Goal: Navigation & Orientation: Find specific page/section

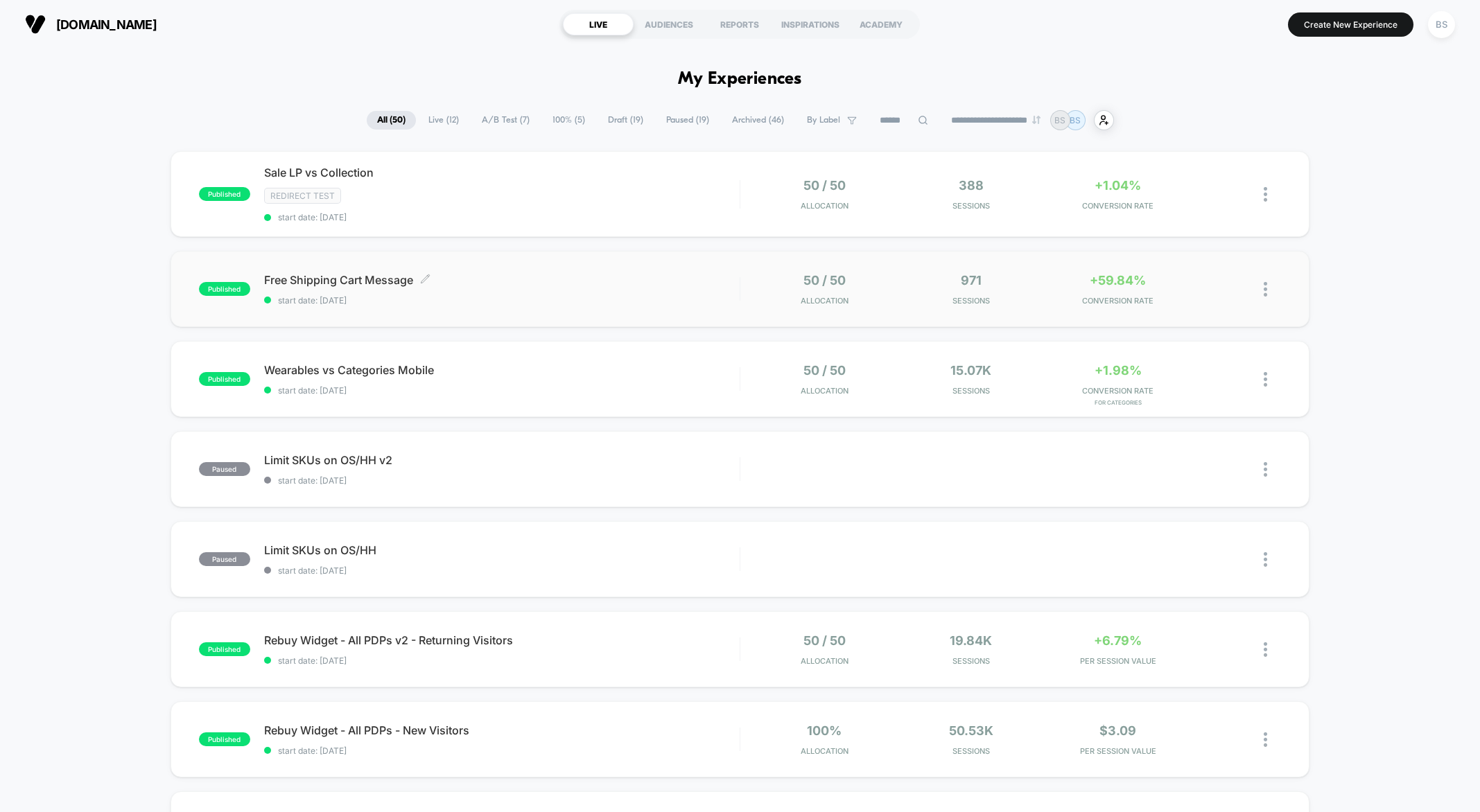
click at [704, 279] on span "Free Shipping Cart Message Click to edit experience details" at bounding box center [502, 280] width 475 height 14
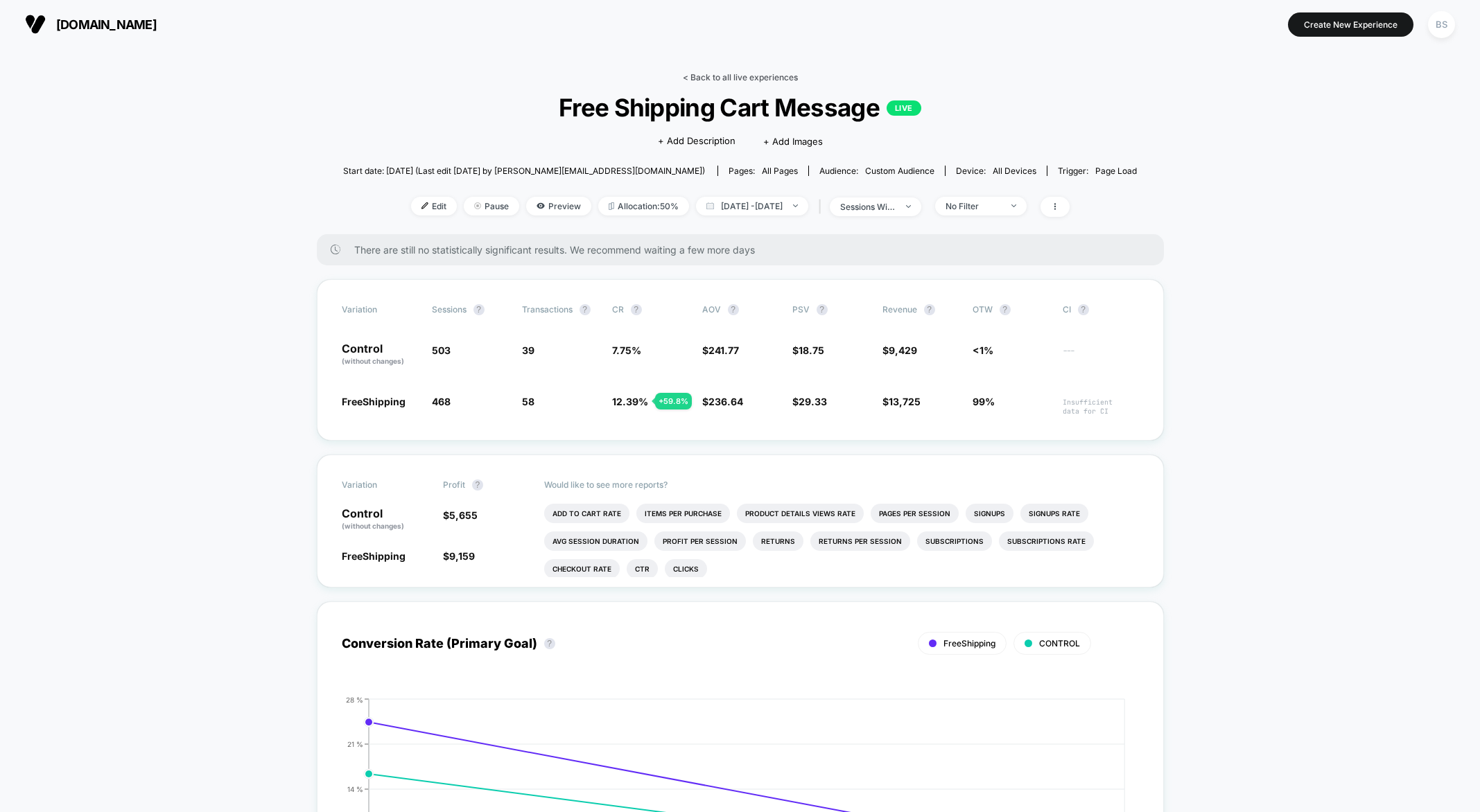
click at [724, 76] on link "< Back to all live experiences" at bounding box center [740, 77] width 115 height 11
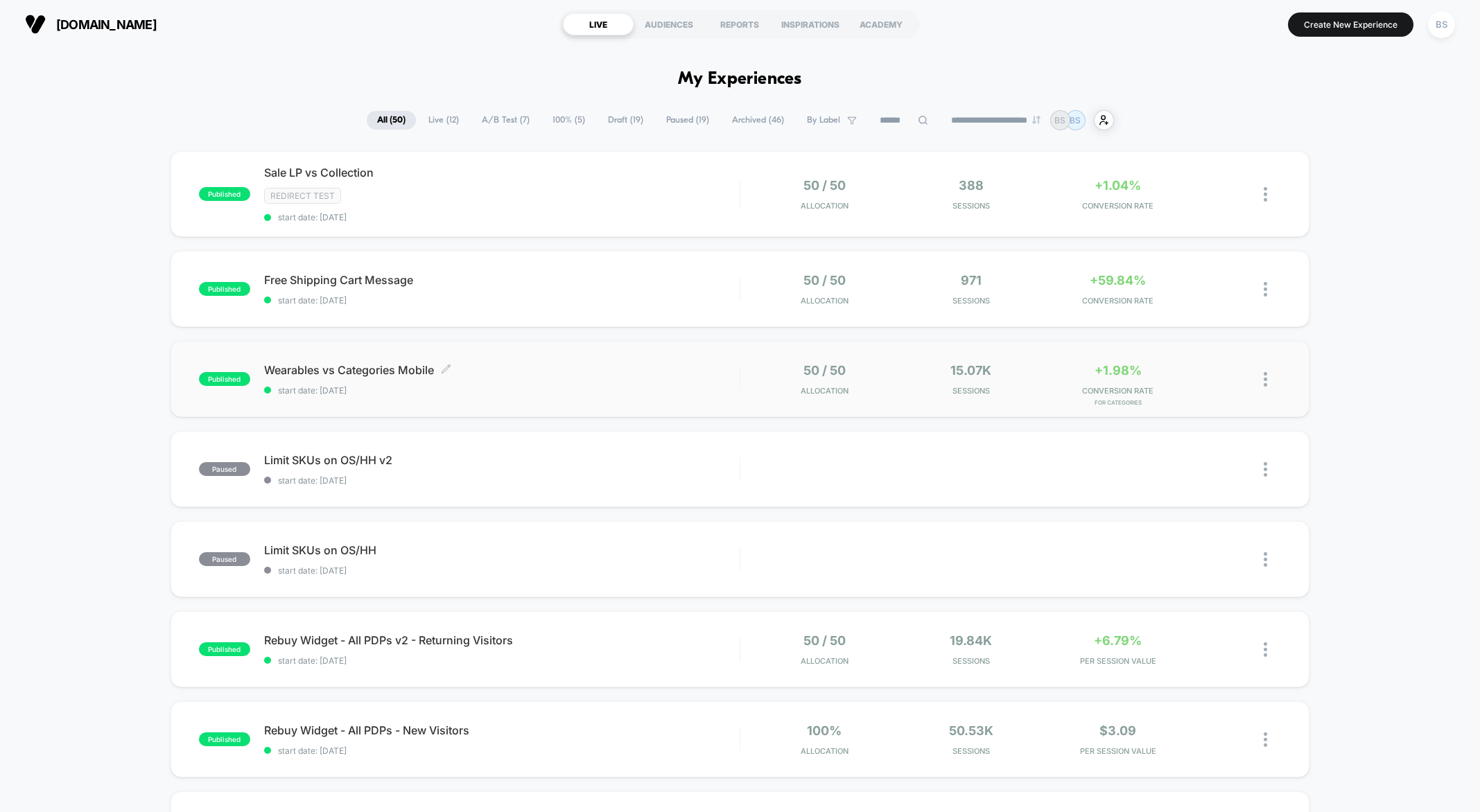
click at [680, 385] on span "start date: [DATE]" at bounding box center [502, 391] width 475 height 11
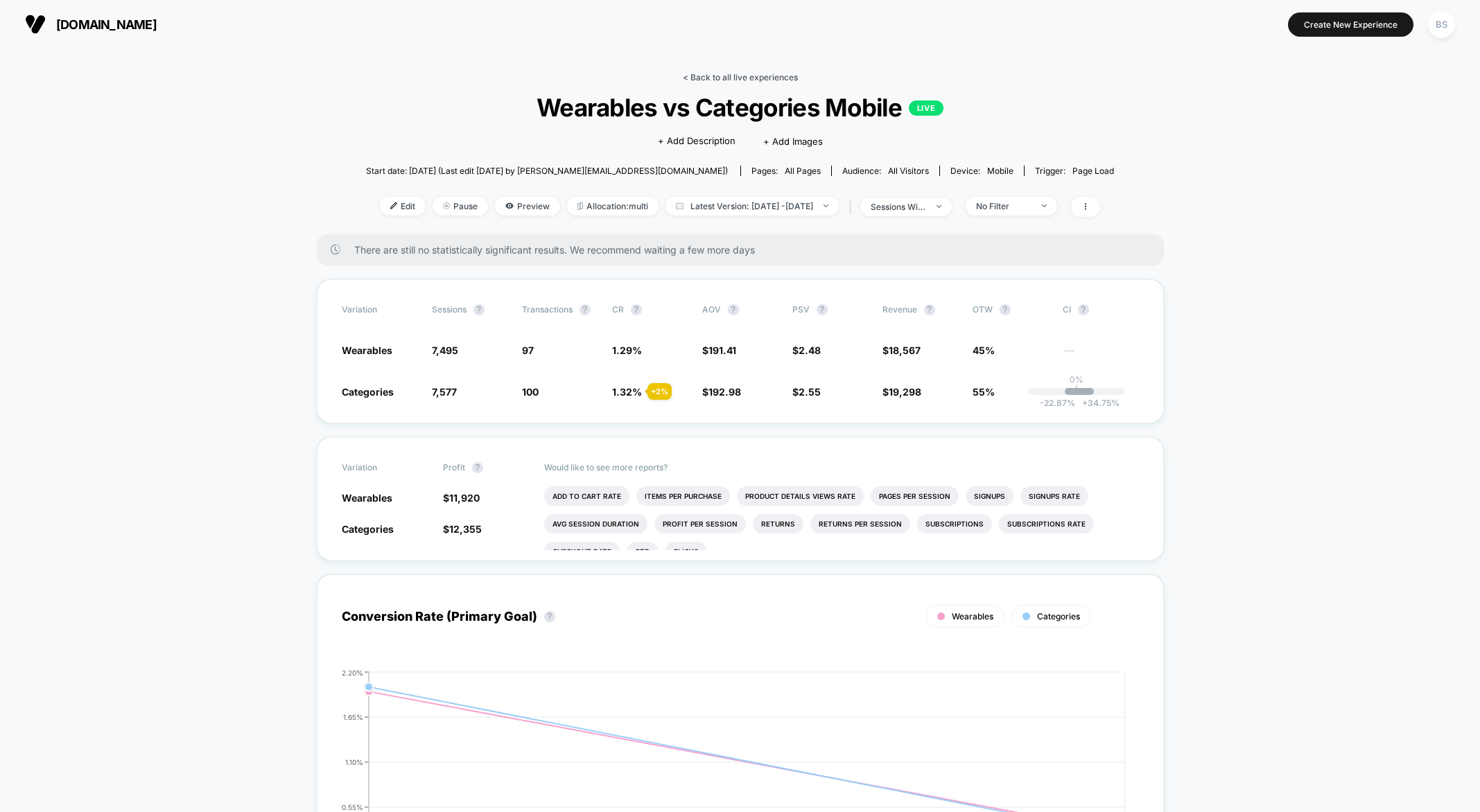
click at [737, 80] on link "< Back to all live experiences" at bounding box center [740, 77] width 115 height 11
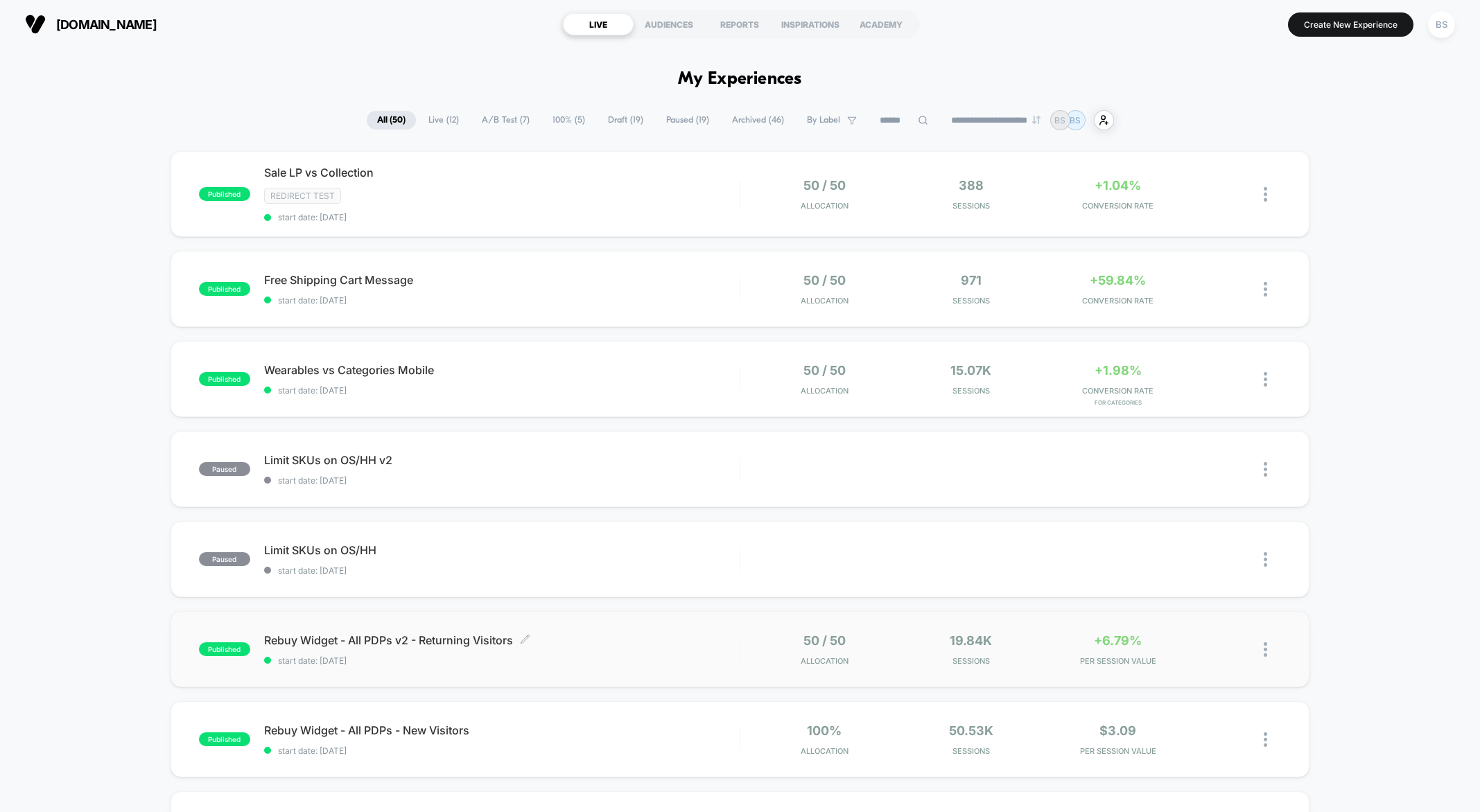
click at [568, 647] on div "Rebuy Widget - All PDPs v2 - Returning Visitors Click to edit experience detail…" at bounding box center [502, 649] width 475 height 32
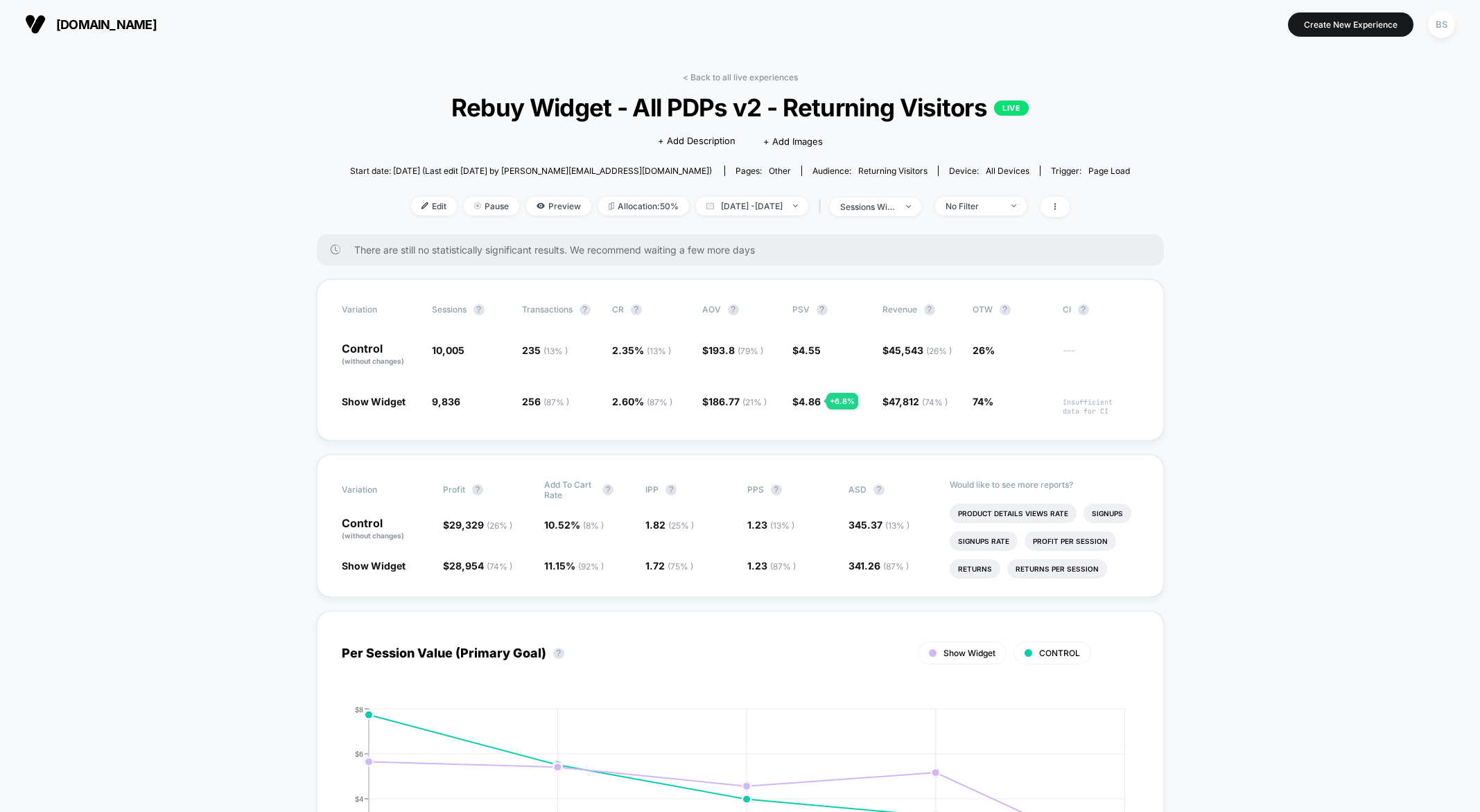
click at [719, 74] on link "< Back to all live experiences" at bounding box center [740, 77] width 115 height 11
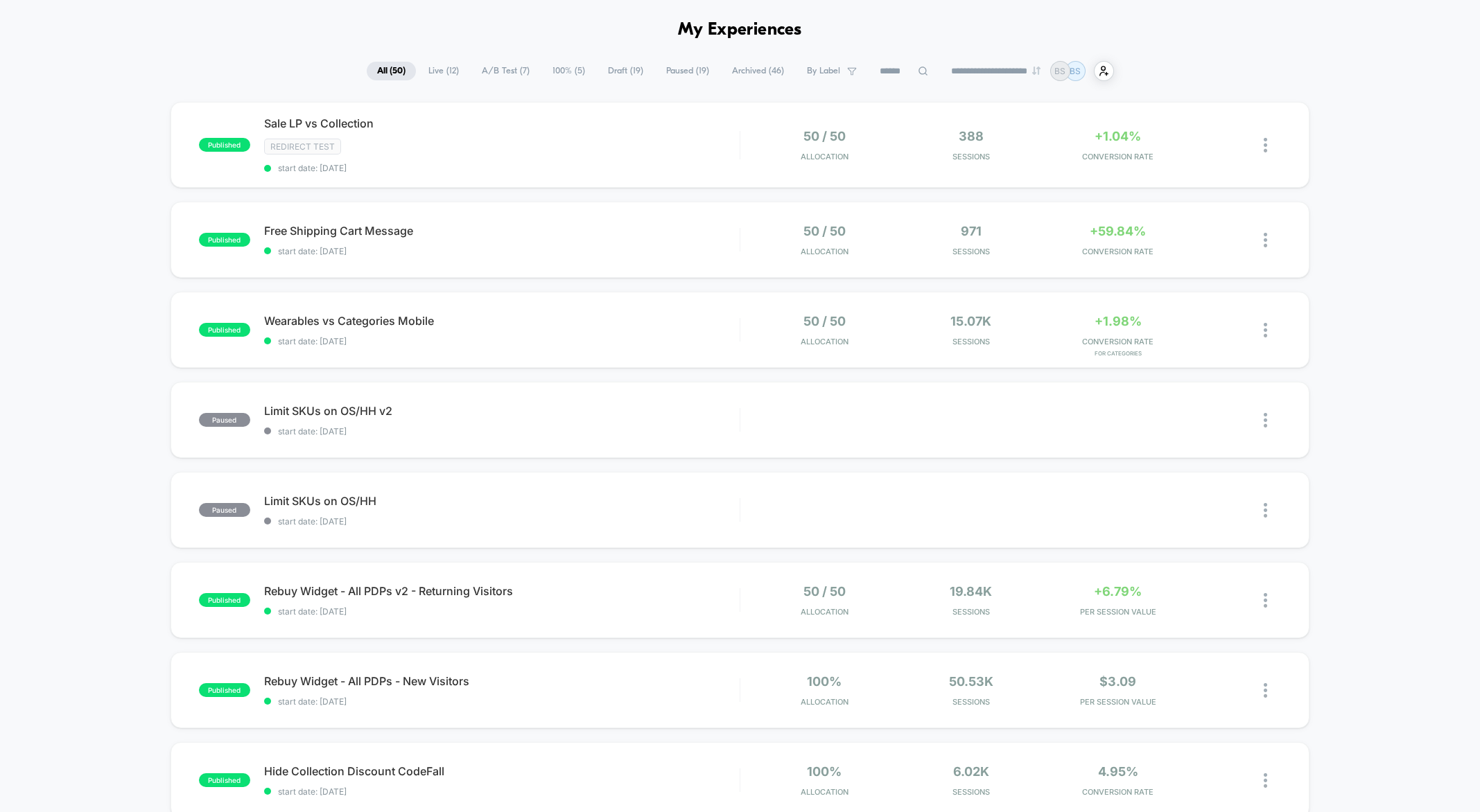
scroll to position [46, 0]
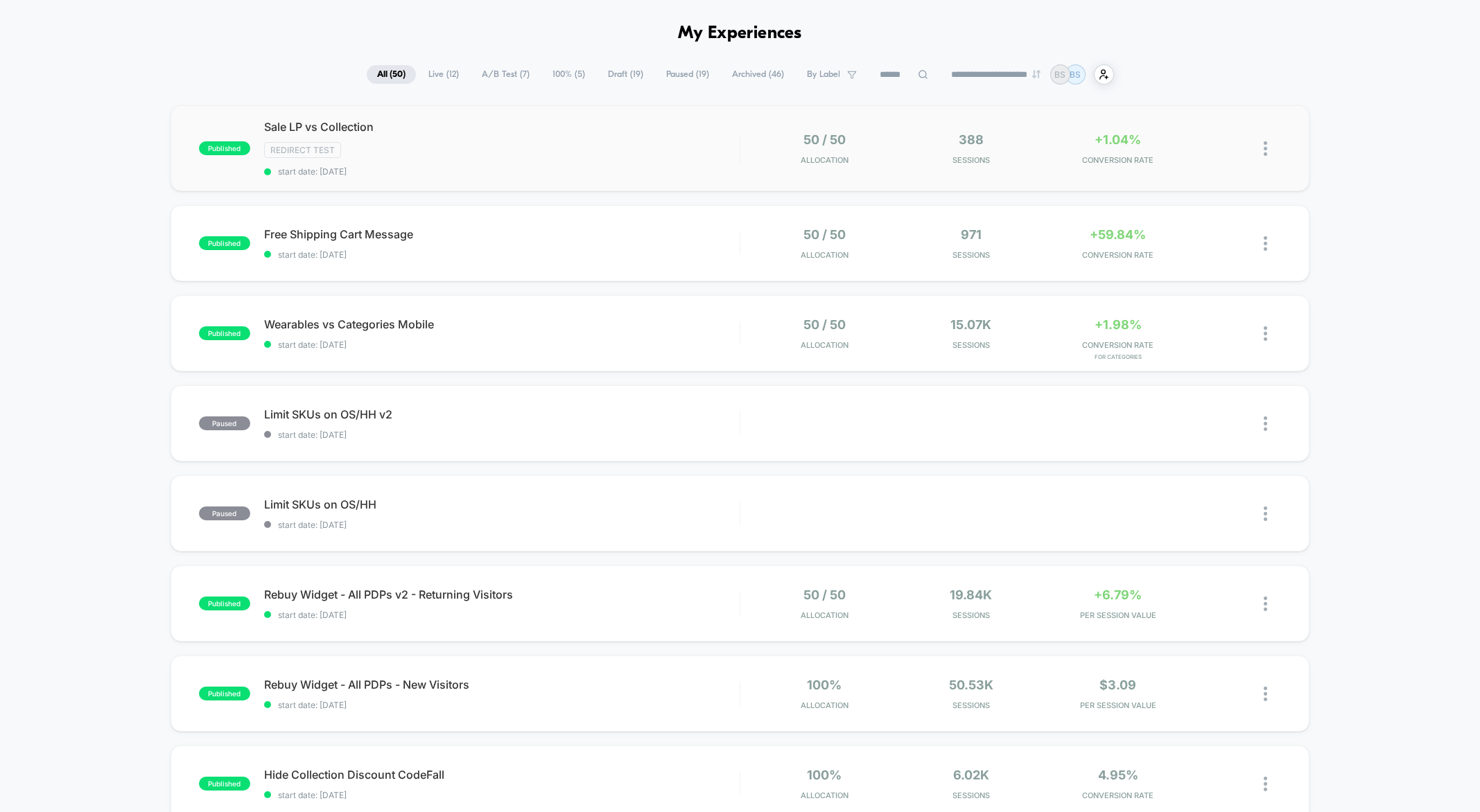
click at [684, 112] on div "published Sale LP vs Collection Redirect Test start date: 9/23/2025 50 / 50 All…" at bounding box center [740, 148] width 1140 height 86
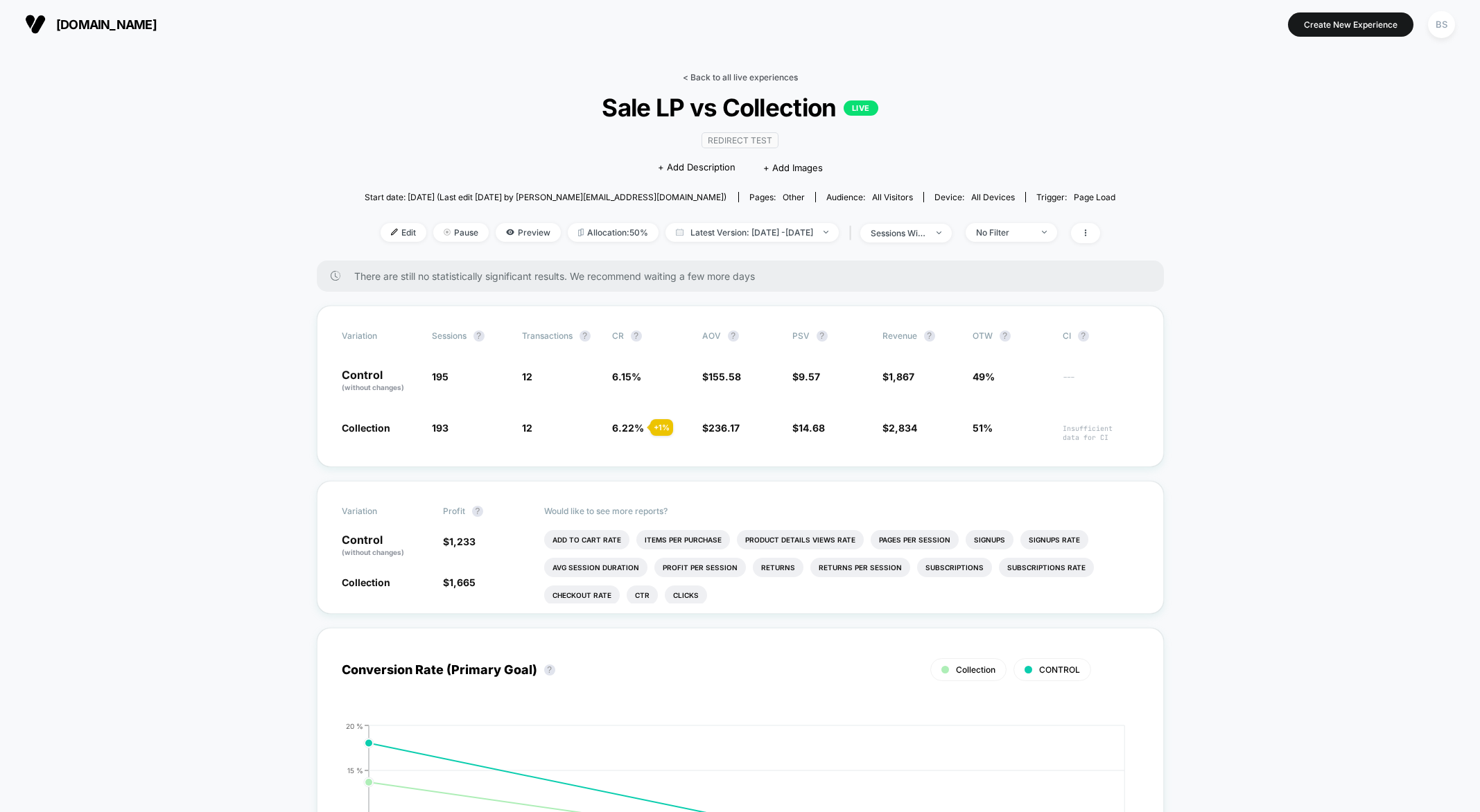
click at [701, 81] on link "< Back to all live experiences" at bounding box center [740, 77] width 115 height 11
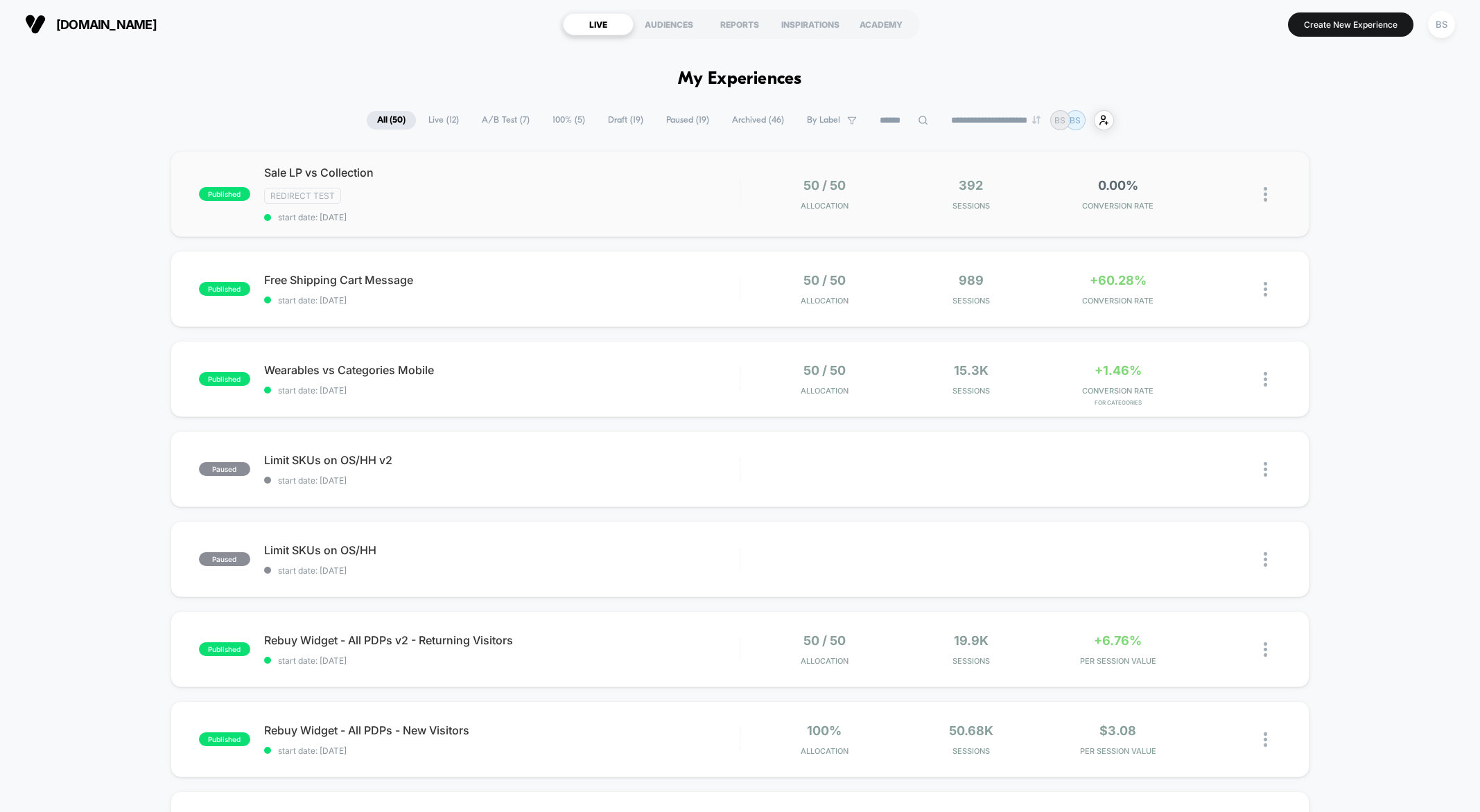
click at [640, 167] on span "Sale LP vs Collection" at bounding box center [502, 172] width 475 height 14
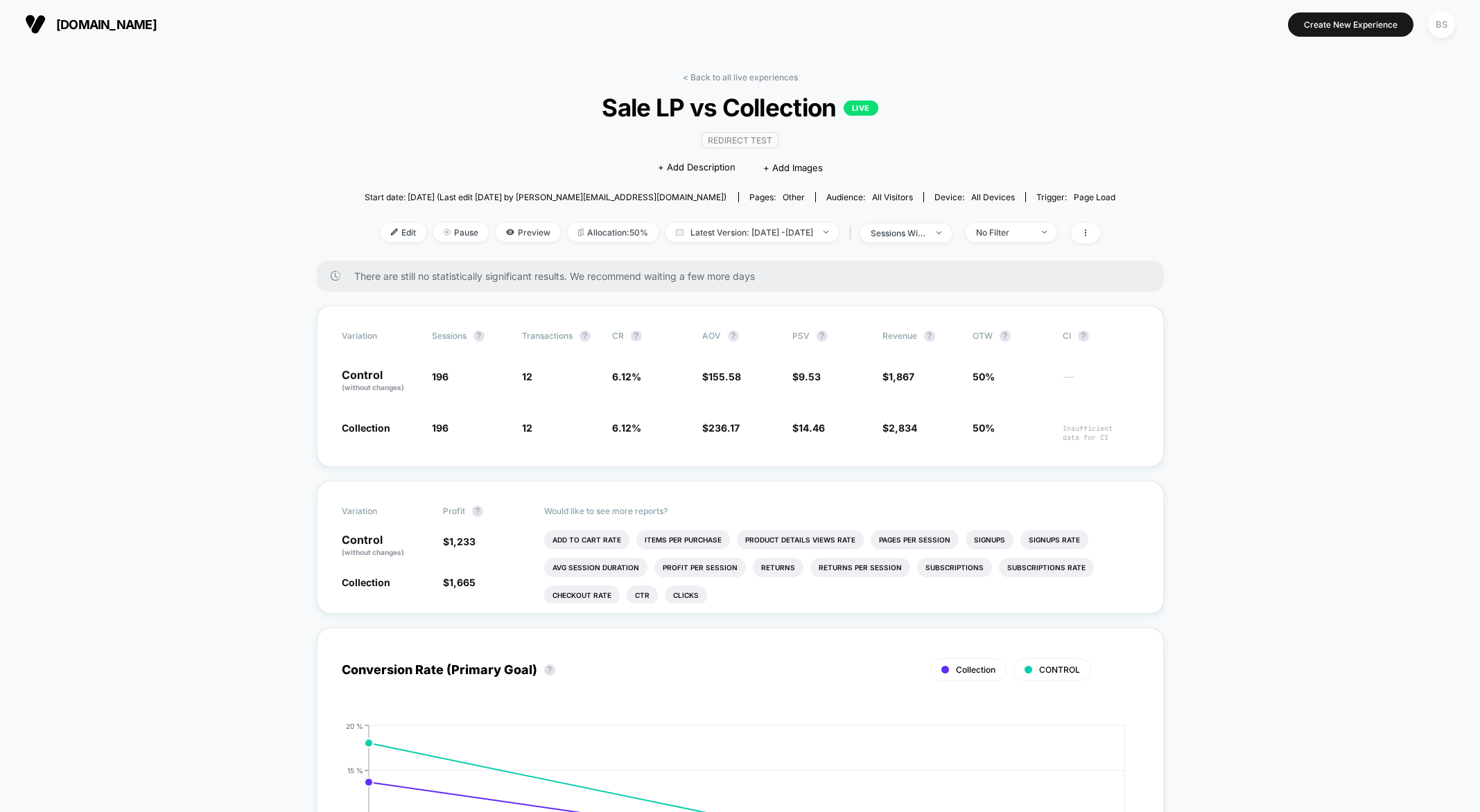
click at [697, 76] on link "< Back to all live experiences" at bounding box center [740, 77] width 115 height 11
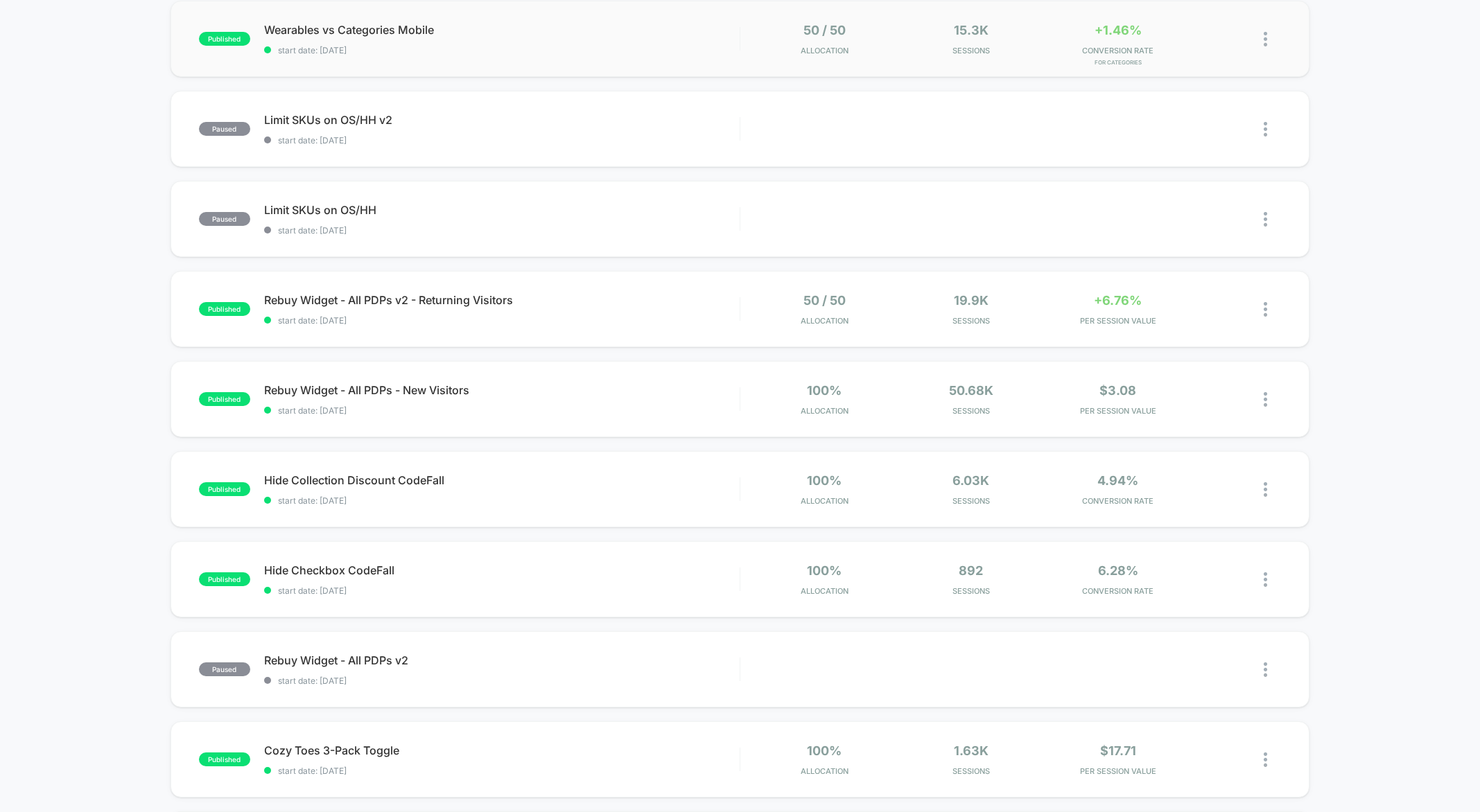
scroll to position [1, 0]
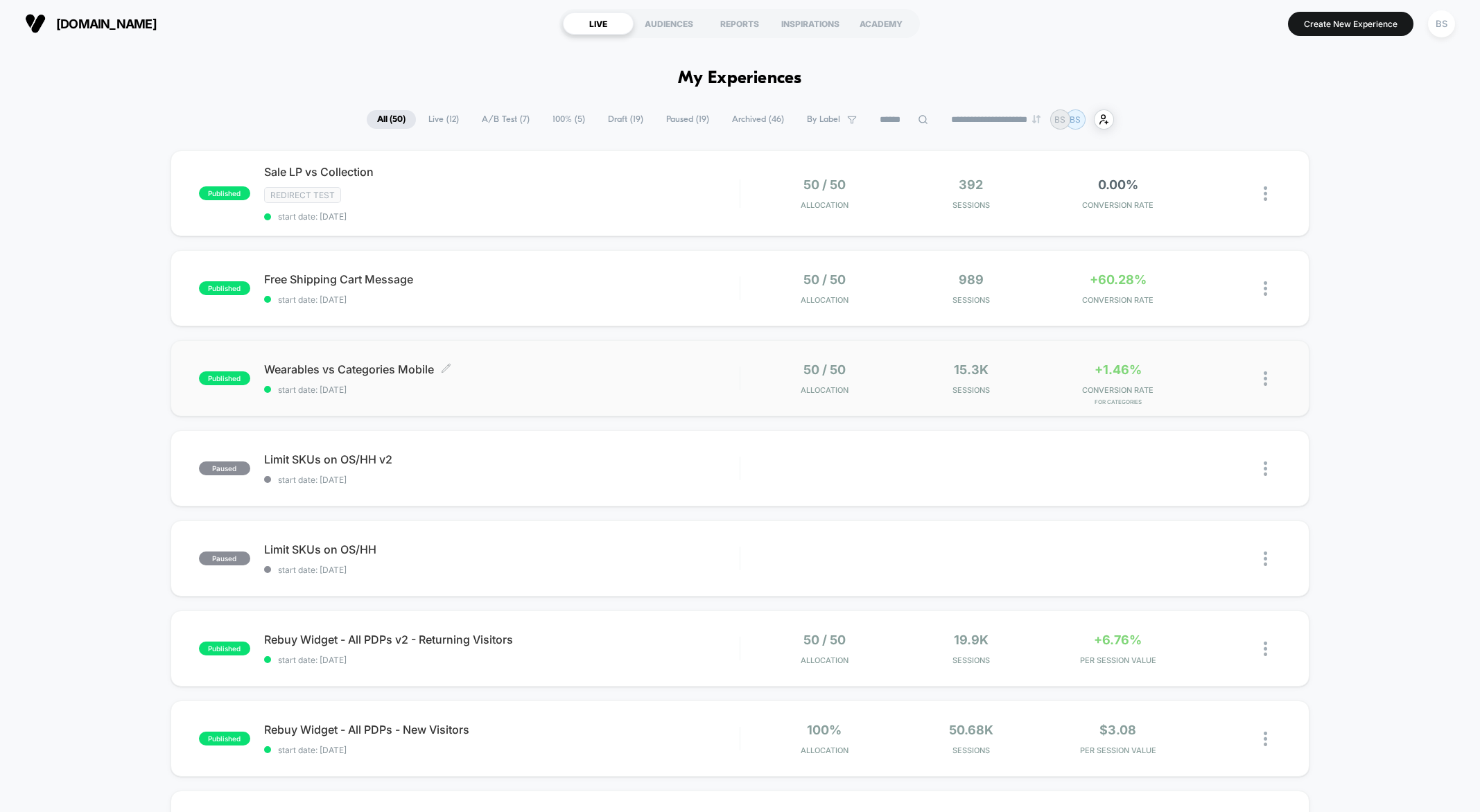
click at [707, 371] on span "Wearables vs Categories Mobile Click to edit experience details" at bounding box center [502, 369] width 475 height 14
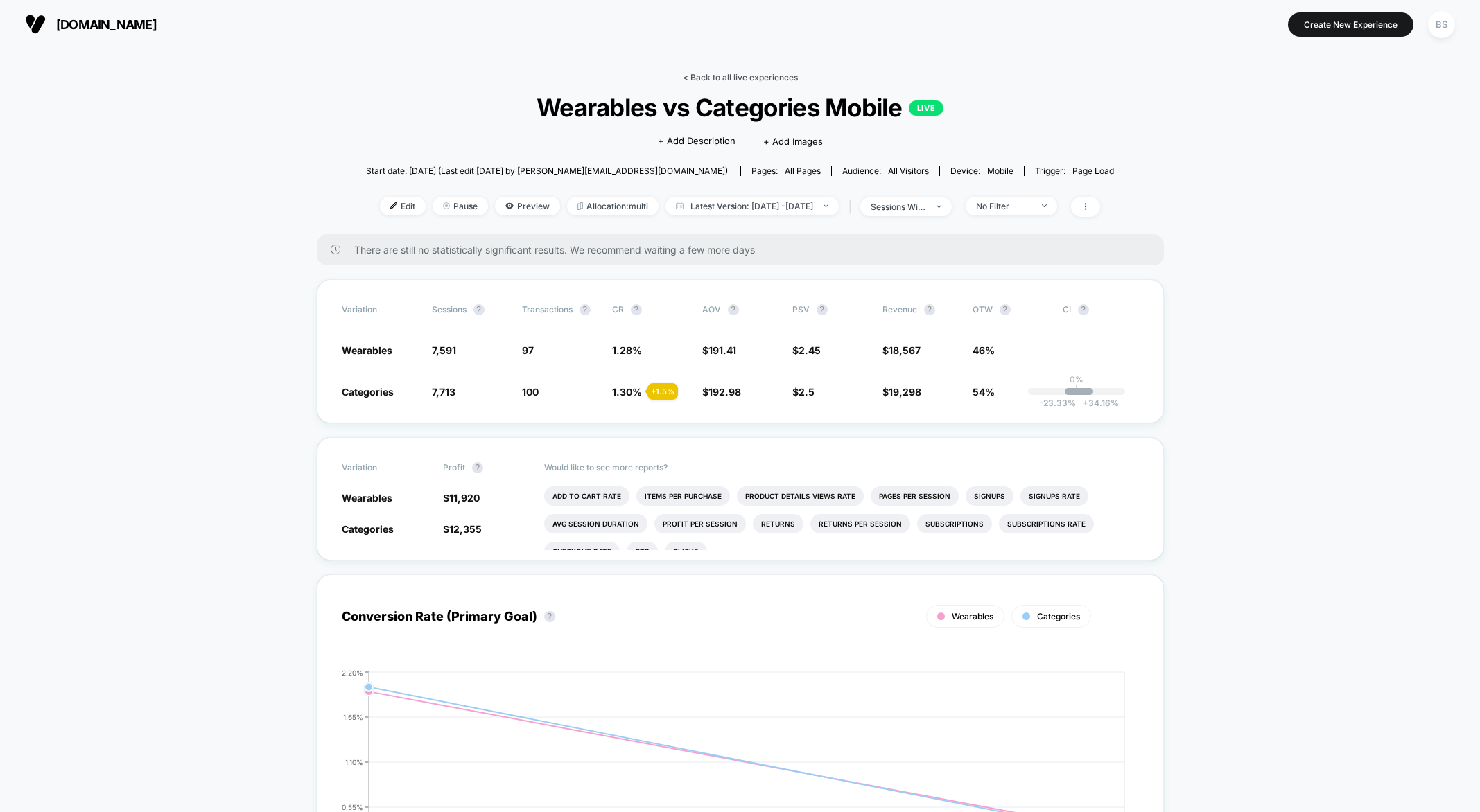
click at [709, 78] on link "< Back to all live experiences" at bounding box center [740, 77] width 115 height 11
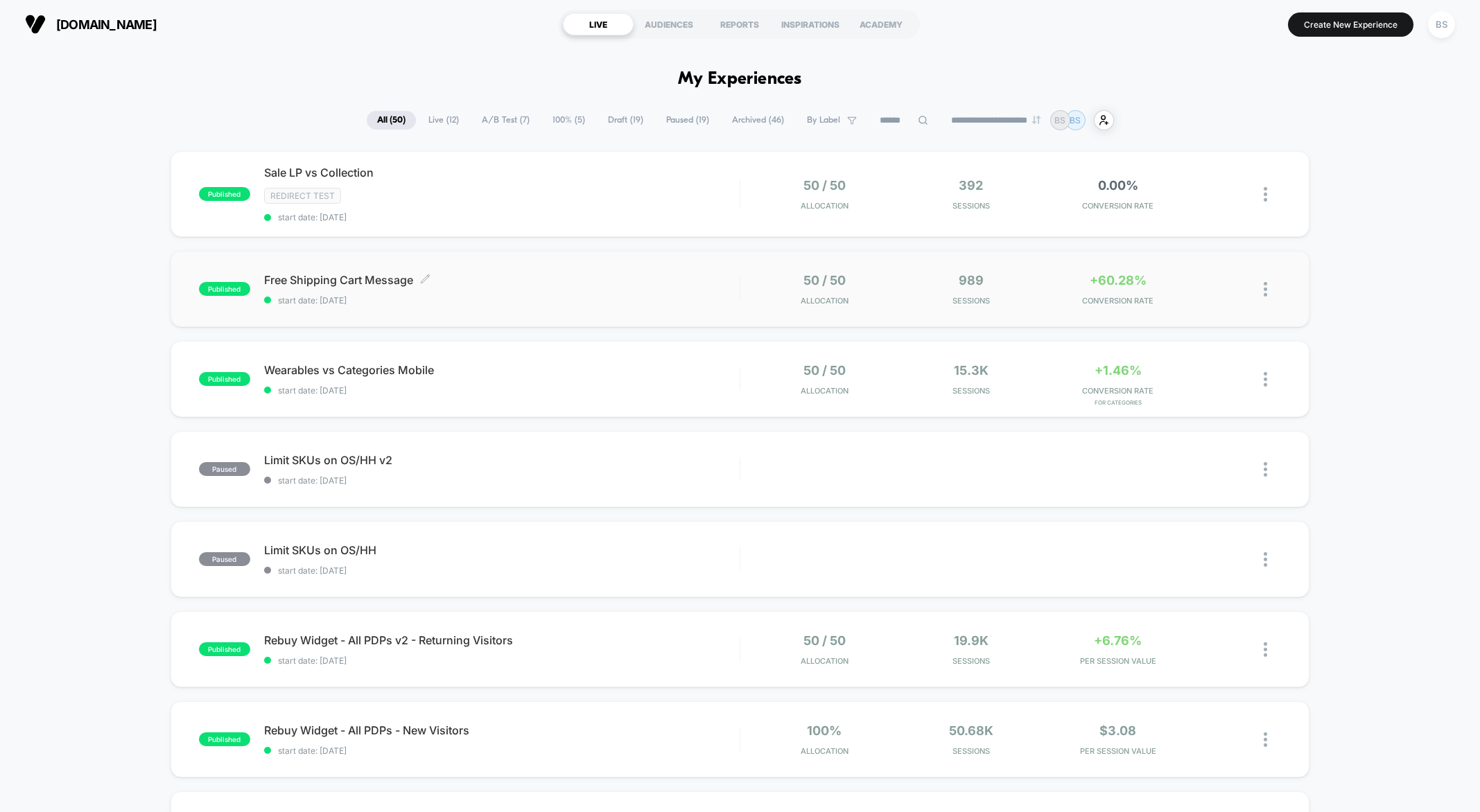
click at [649, 284] on span "Free Shipping Cart Message Click to edit experience details" at bounding box center [502, 280] width 475 height 14
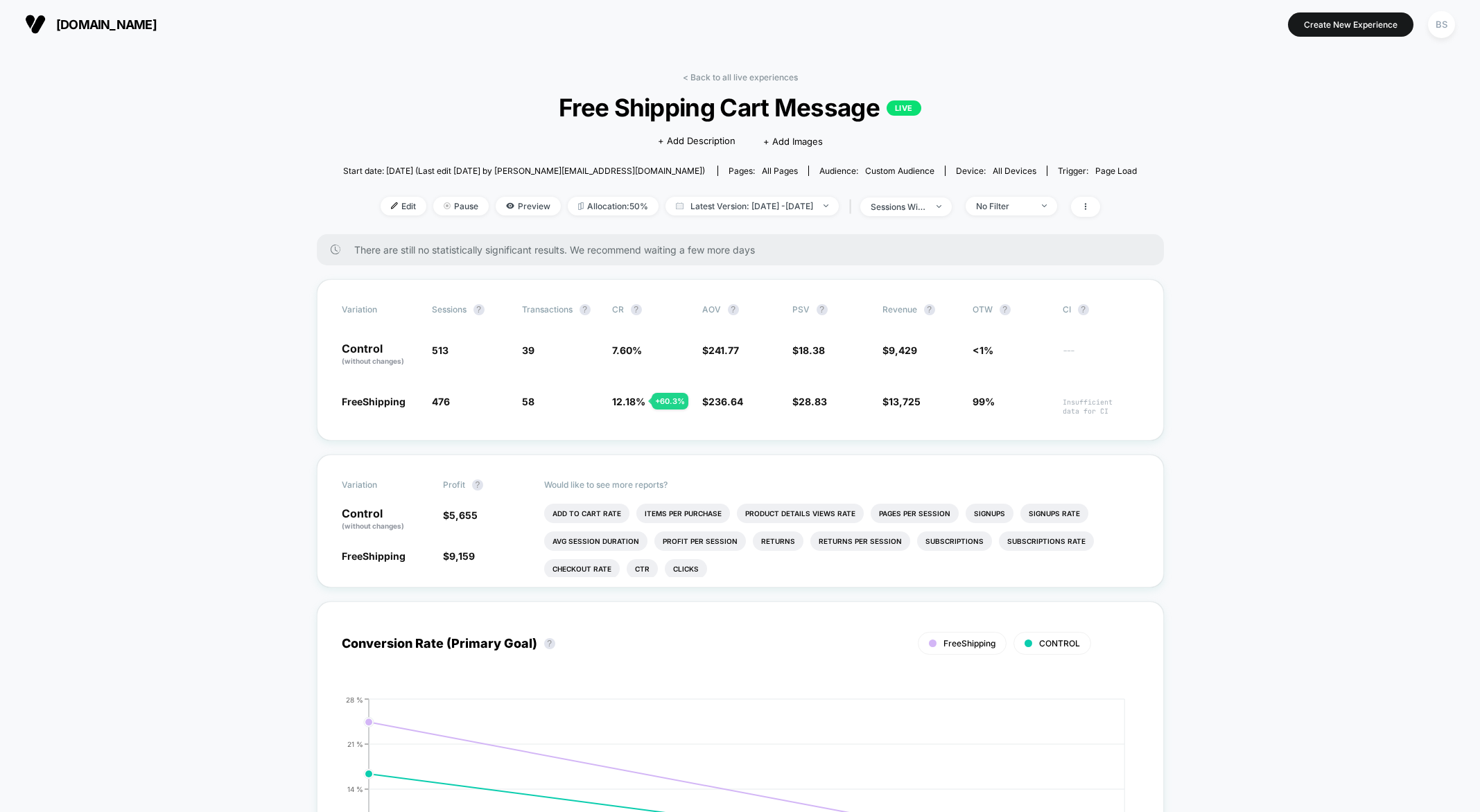
click at [690, 87] on div "< Back to all live experiences Free Shipping Cart Message LIVE Click to edit ex…" at bounding box center [740, 153] width 793 height 162
click at [693, 73] on link "< Back to all live experiences" at bounding box center [740, 77] width 115 height 11
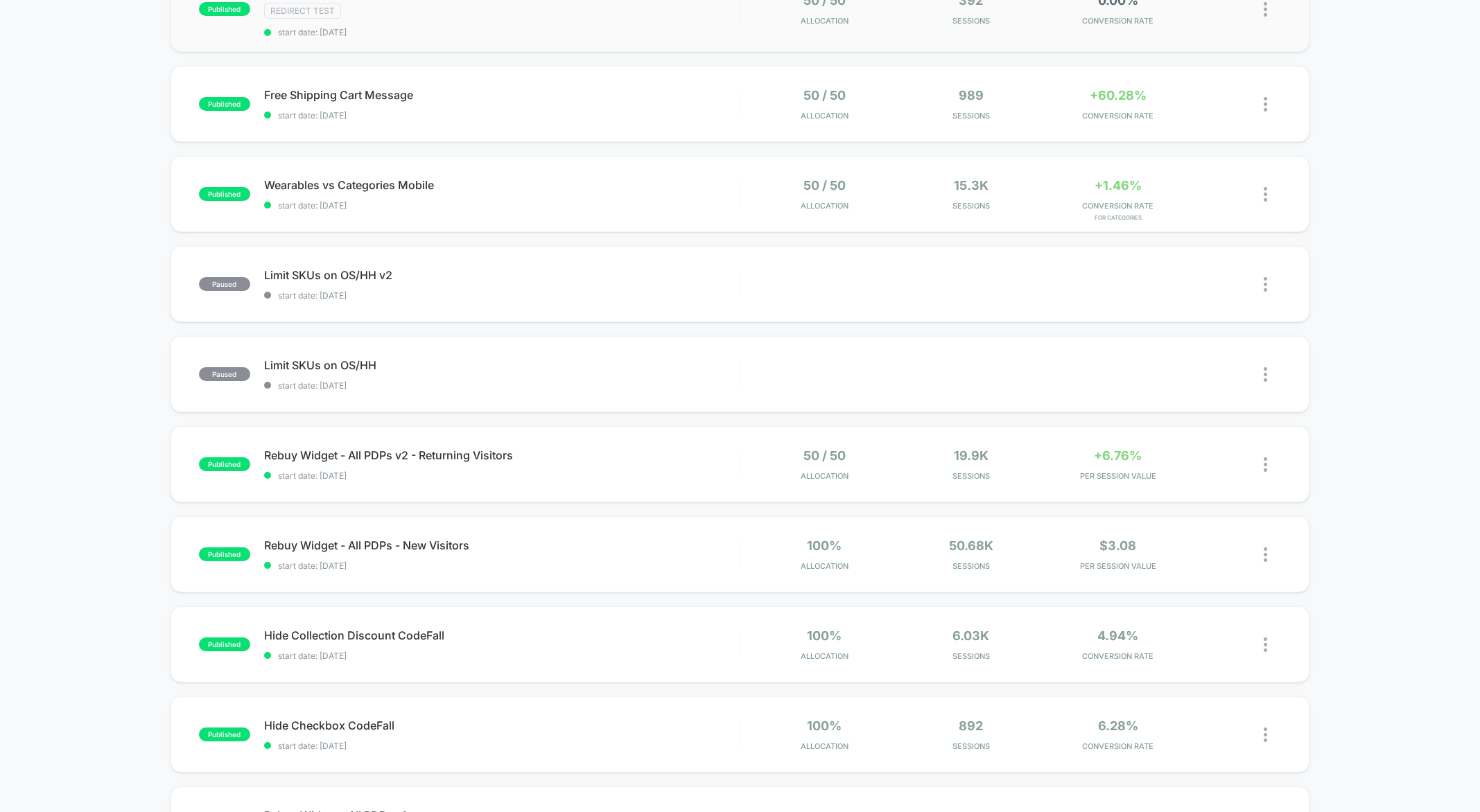
scroll to position [279, 0]
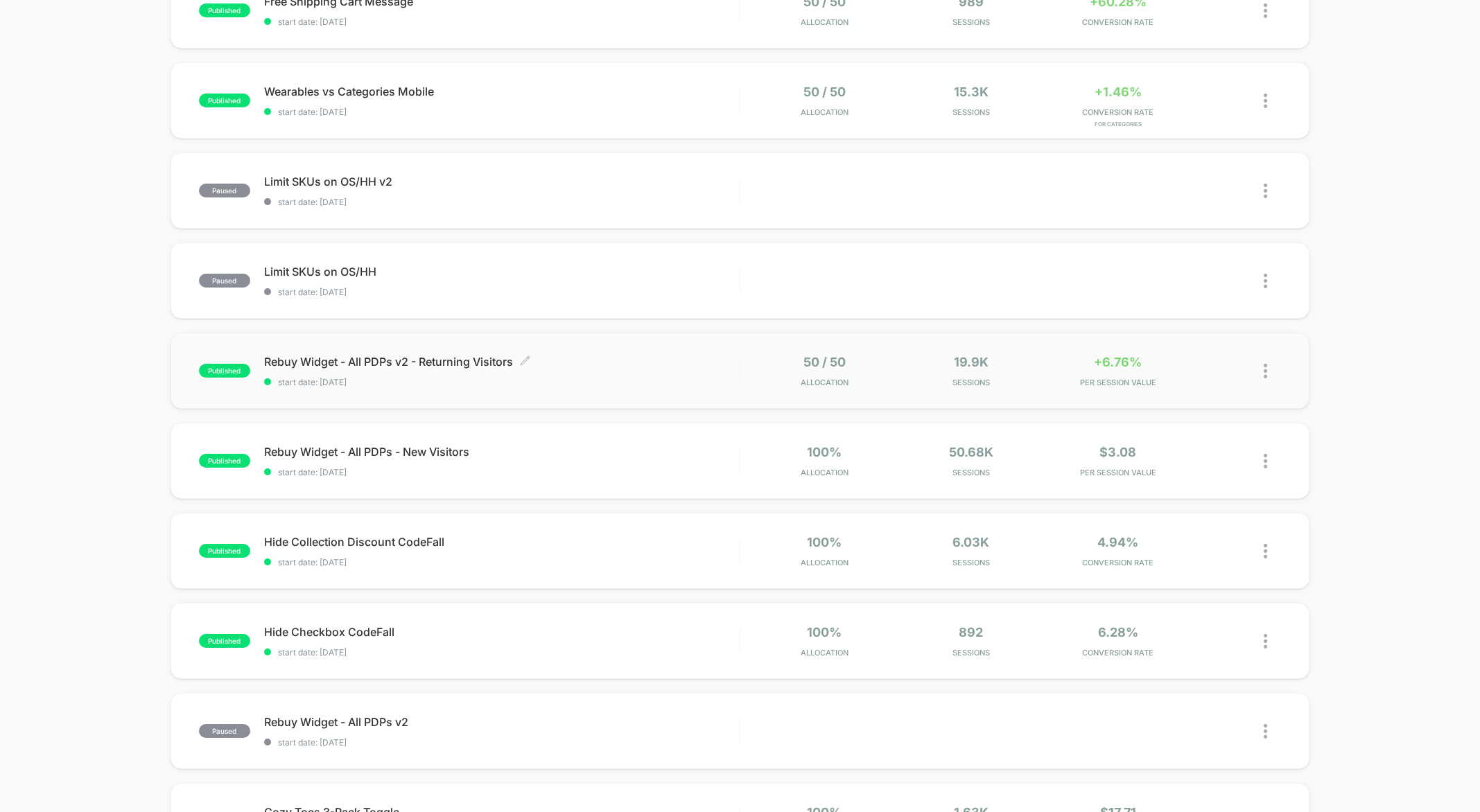
click at [669, 372] on div "Rebuy Widget - All PDPs v2 - Returning Visitors Click to edit experience detail…" at bounding box center [502, 371] width 475 height 32
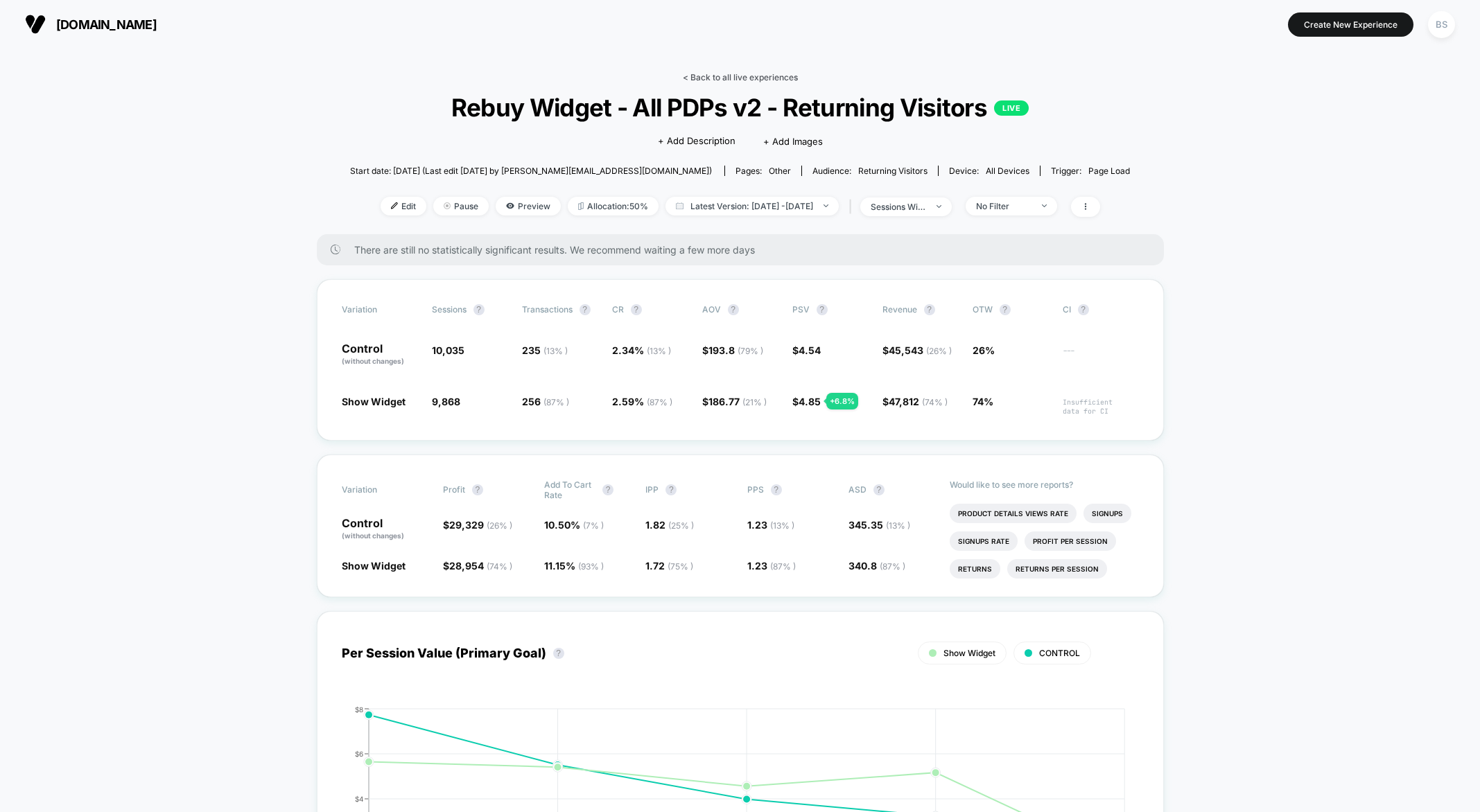
click at [694, 72] on link "< Back to all live experiences" at bounding box center [740, 77] width 115 height 11
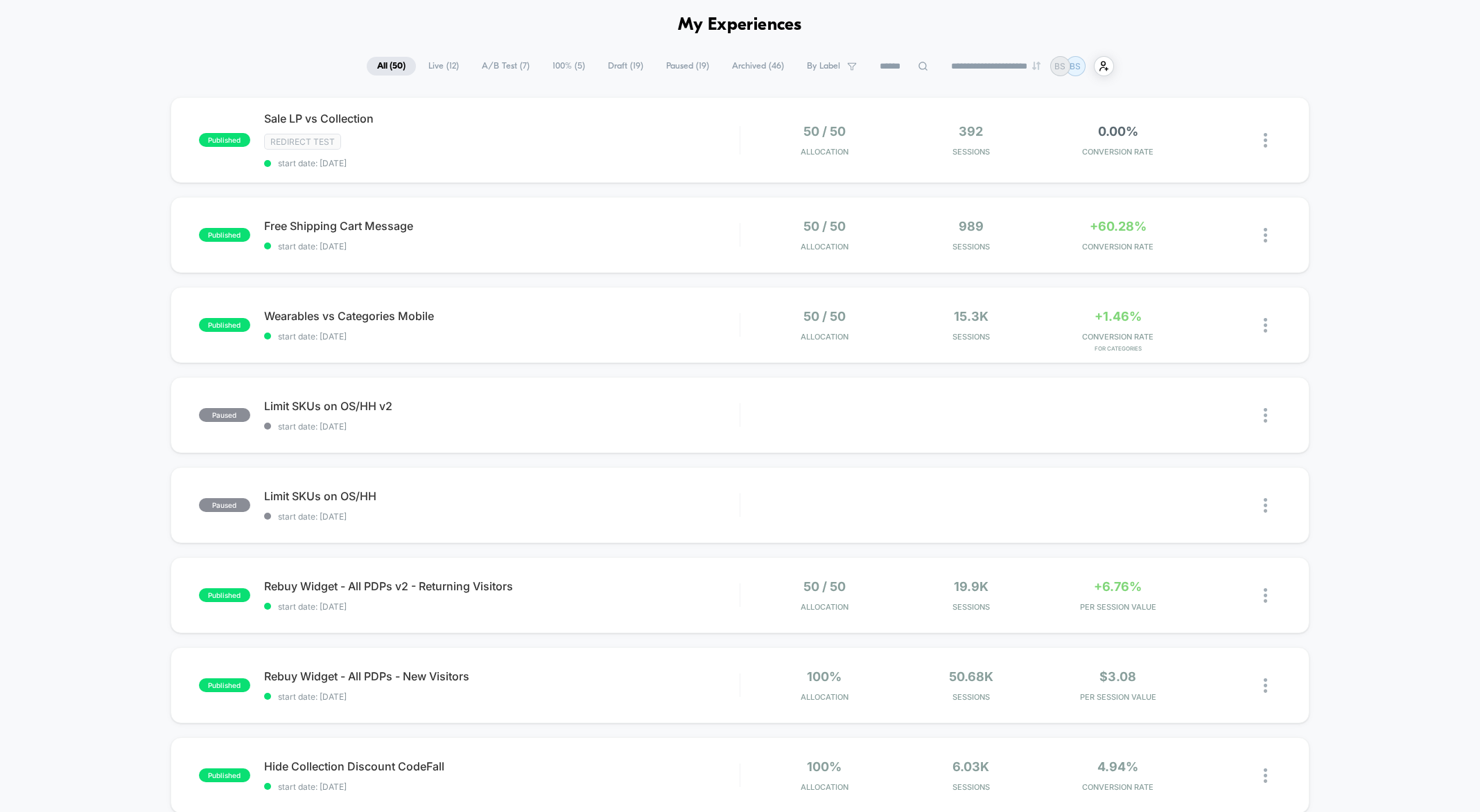
scroll to position [257, 0]
